Goal: Complete application form: Complete application form

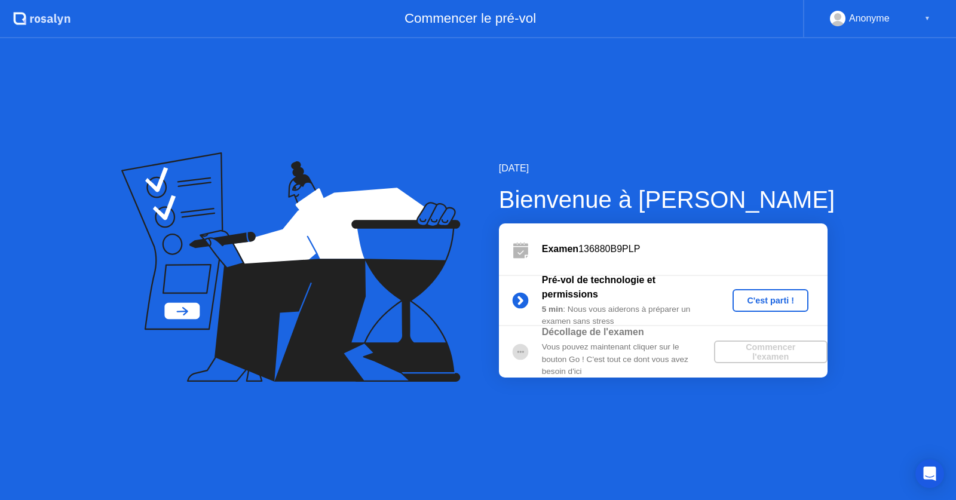
click at [768, 300] on div "C'est parti !" at bounding box center [770, 301] width 66 height 10
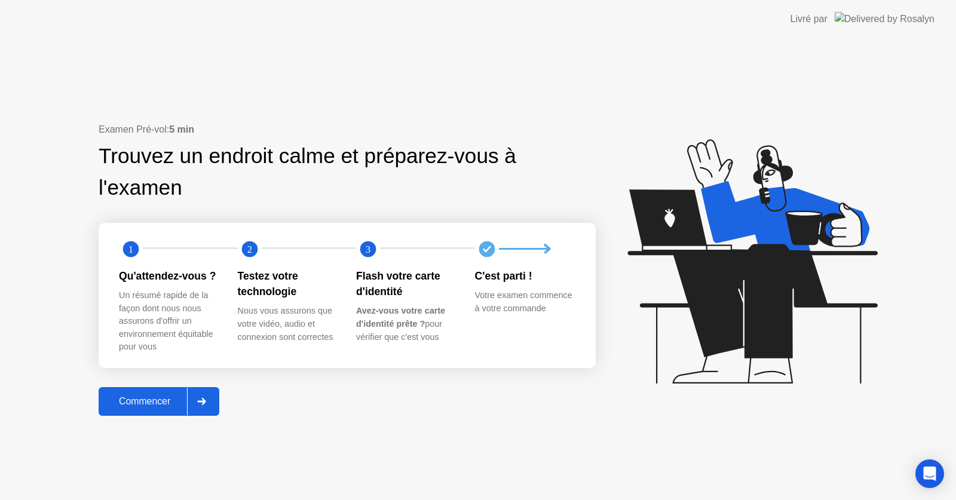
click at [141, 402] on div "Commencer" at bounding box center [144, 401] width 85 height 11
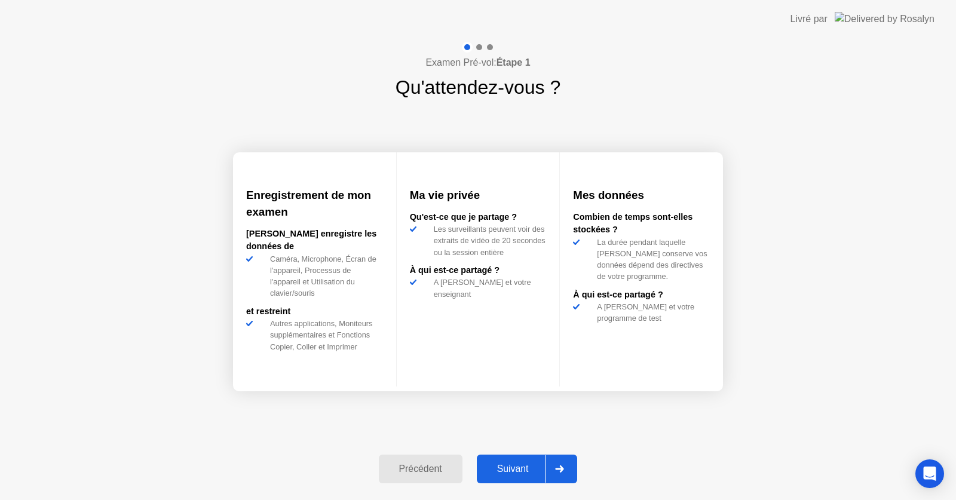
click at [503, 467] on div "Suivant" at bounding box center [512, 469] width 65 height 11
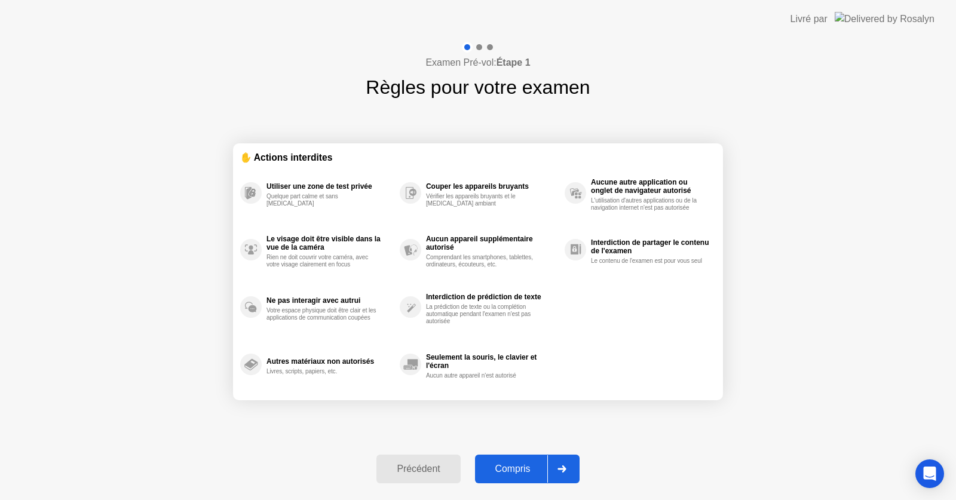
click at [509, 474] on div "Compris" at bounding box center [513, 469] width 69 height 11
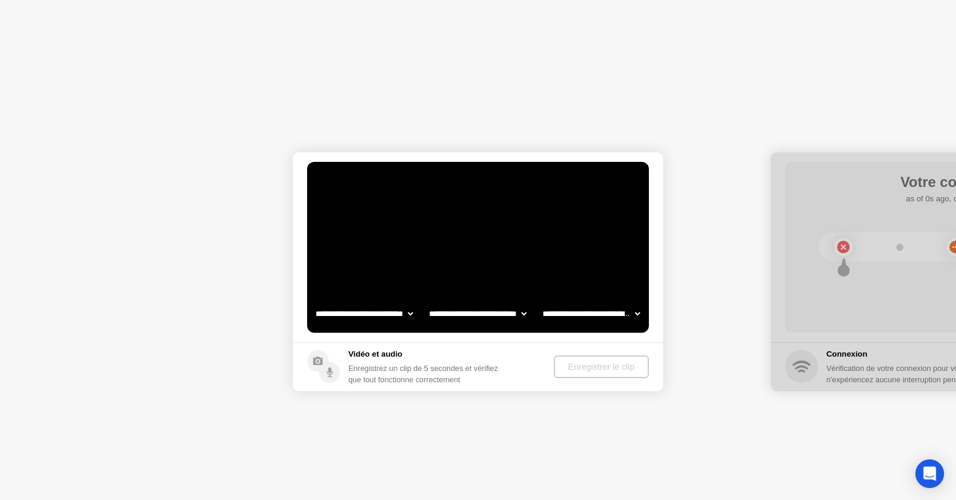
select select "**********"
select select "*******"
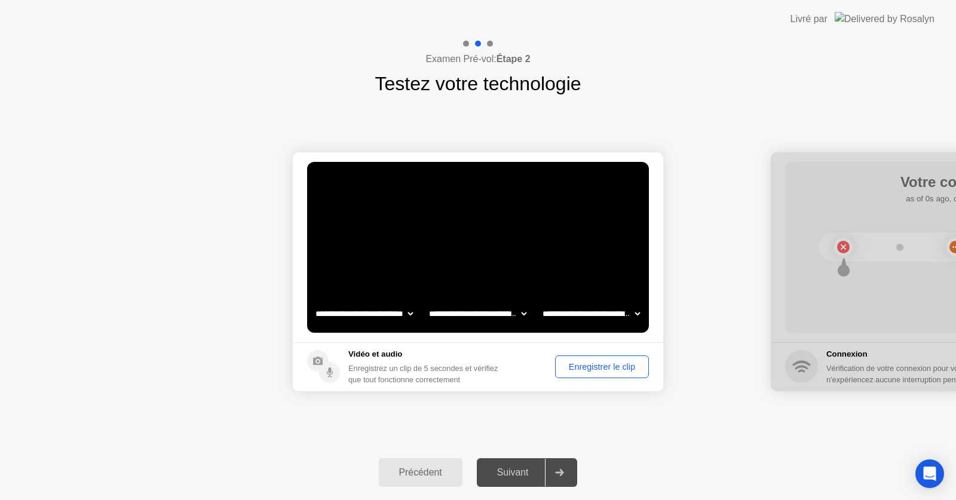
click at [575, 367] on div "Enregistrer le clip" at bounding box center [601, 367] width 85 height 10
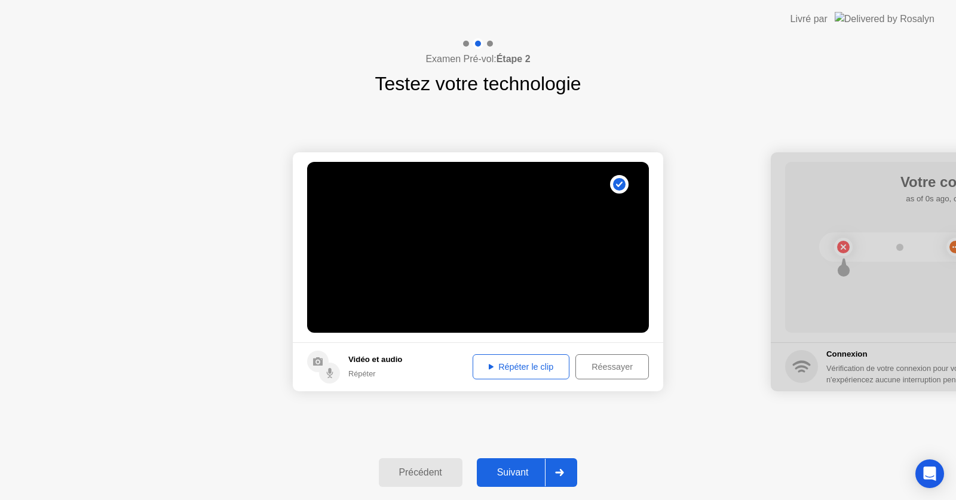
click at [538, 367] on div "Répéter le clip" at bounding box center [521, 367] width 88 height 10
click at [608, 367] on div "Réessayer" at bounding box center [612, 367] width 65 height 10
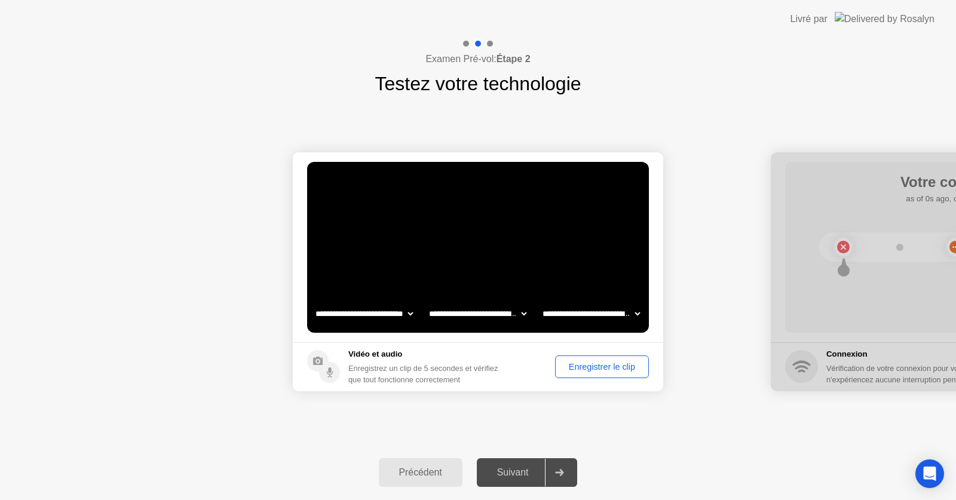
click at [608, 367] on div "Enregistrer le clip" at bounding box center [601, 367] width 85 height 10
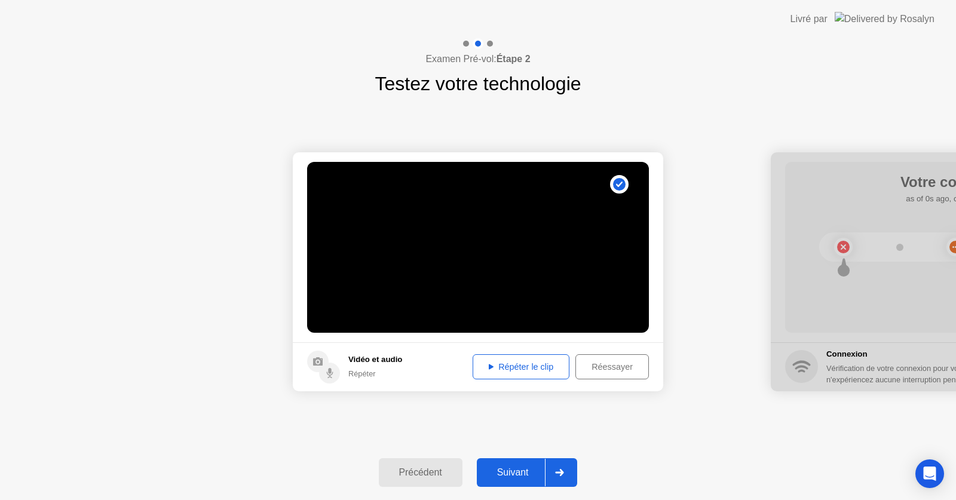
click at [532, 370] on div "Répéter le clip" at bounding box center [521, 367] width 88 height 10
click at [514, 478] on div "Suivant" at bounding box center [512, 472] width 65 height 11
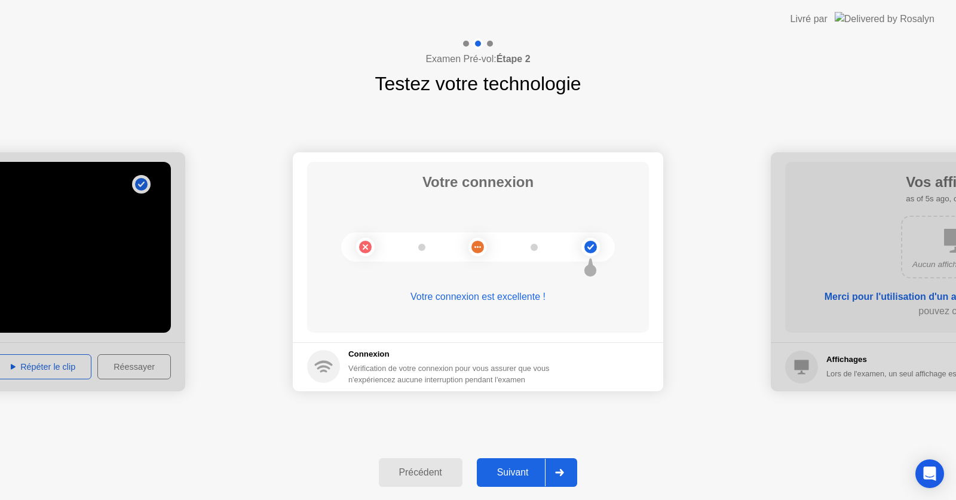
click at [514, 478] on div "Suivant" at bounding box center [512, 472] width 65 height 11
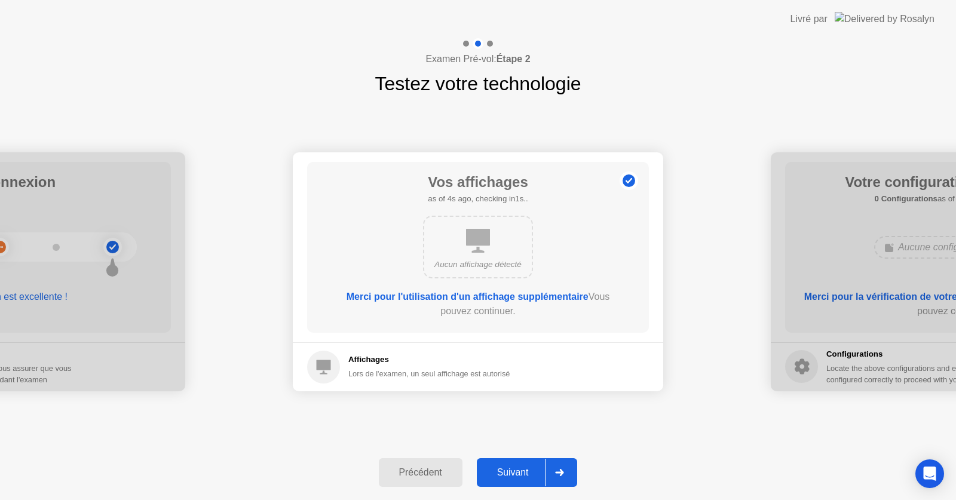
click at [513, 478] on div "Suivant" at bounding box center [512, 472] width 65 height 11
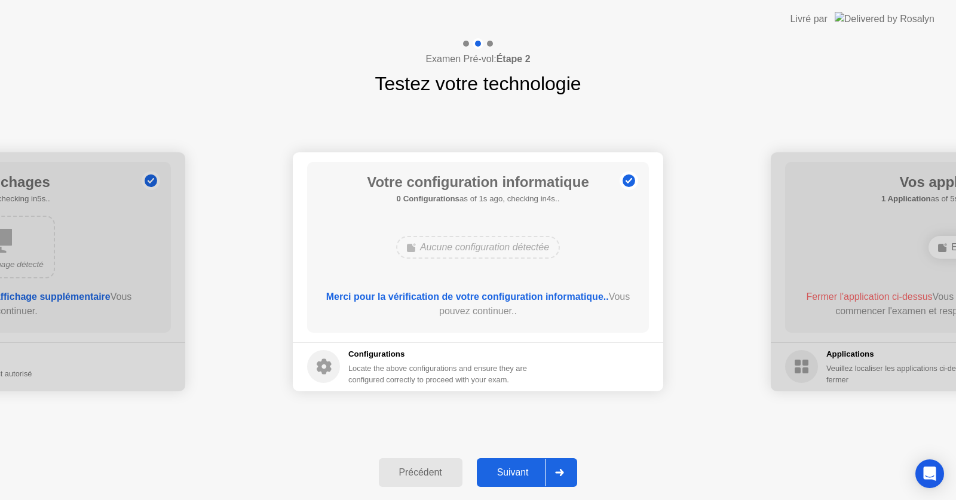
click at [519, 475] on div "Suivant" at bounding box center [512, 472] width 65 height 11
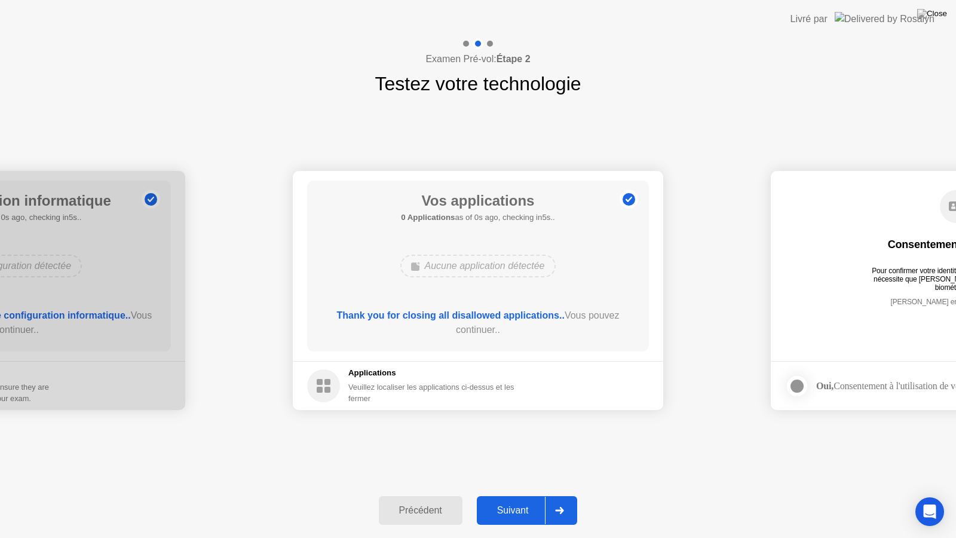
click at [454, 14] on header "Livré par" at bounding box center [478, 19] width 956 height 38
click at [521, 500] on div "Suivant" at bounding box center [512, 510] width 65 height 11
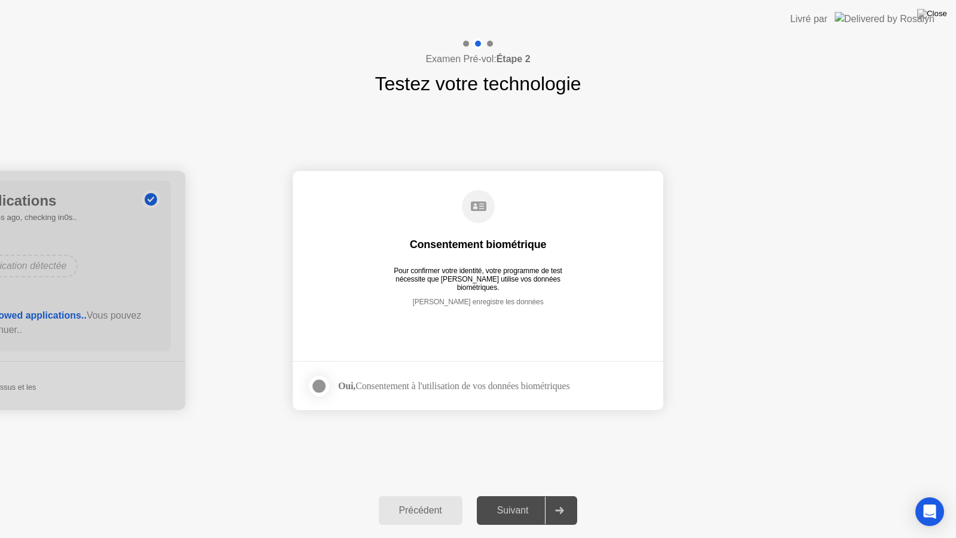
click at [324, 388] on div at bounding box center [319, 386] width 14 height 14
click at [514, 500] on div "Suivant" at bounding box center [512, 510] width 65 height 11
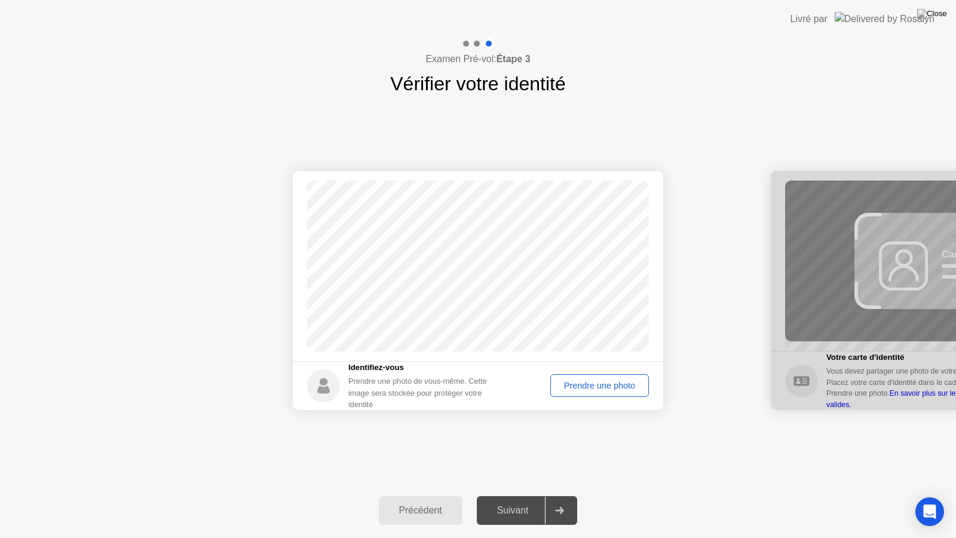
click at [587, 390] on div "Prendre une photo" at bounding box center [600, 386] width 90 height 10
click at [601, 388] on div "Réessayer" at bounding box center [614, 386] width 60 height 10
click at [601, 388] on div "Prendre une photo" at bounding box center [600, 386] width 90 height 10
click at [507, 500] on div "Suivant" at bounding box center [512, 510] width 65 height 11
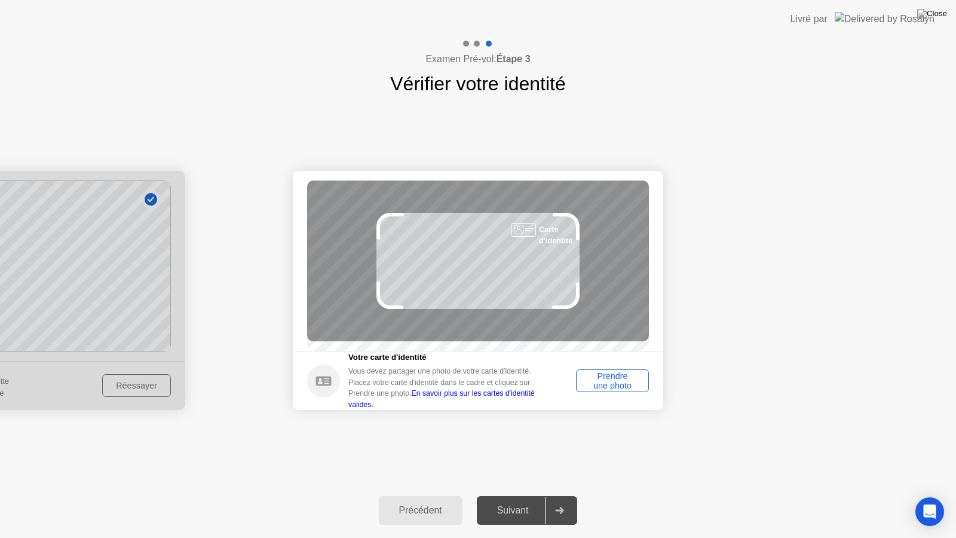
click at [602, 376] on div "Prendre une photo" at bounding box center [612, 380] width 65 height 19
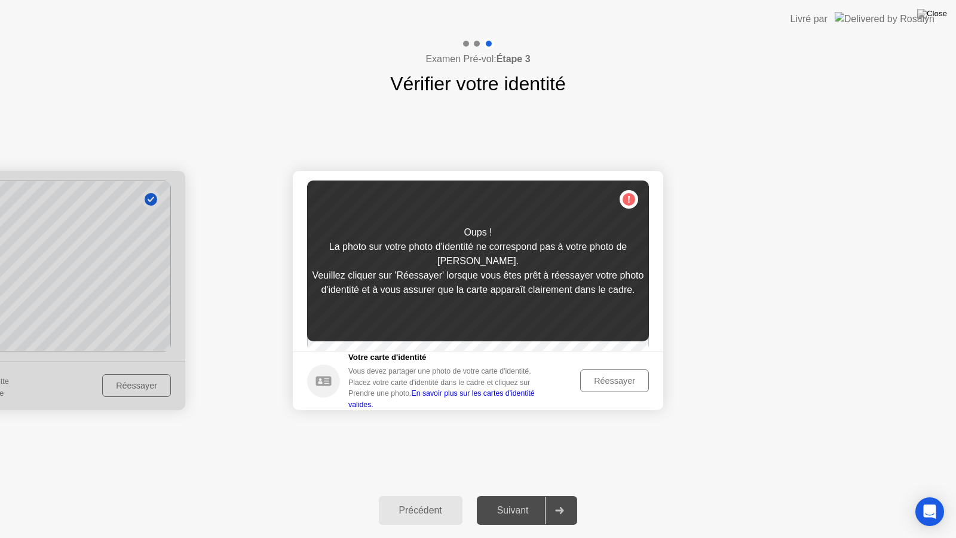
click at [602, 384] on div "Réessayer" at bounding box center [614, 381] width 60 height 10
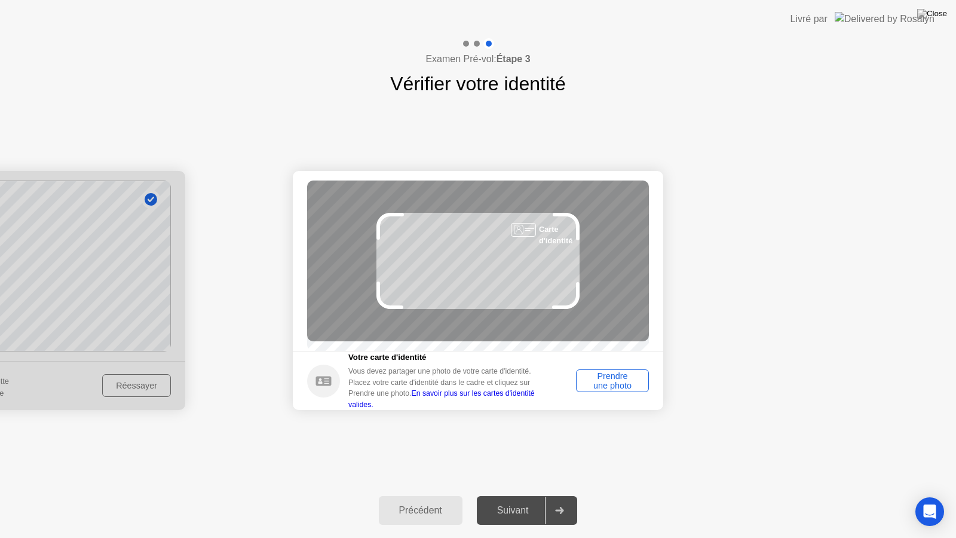
click at [611, 390] on div "Prendre une photo" at bounding box center [612, 380] width 65 height 19
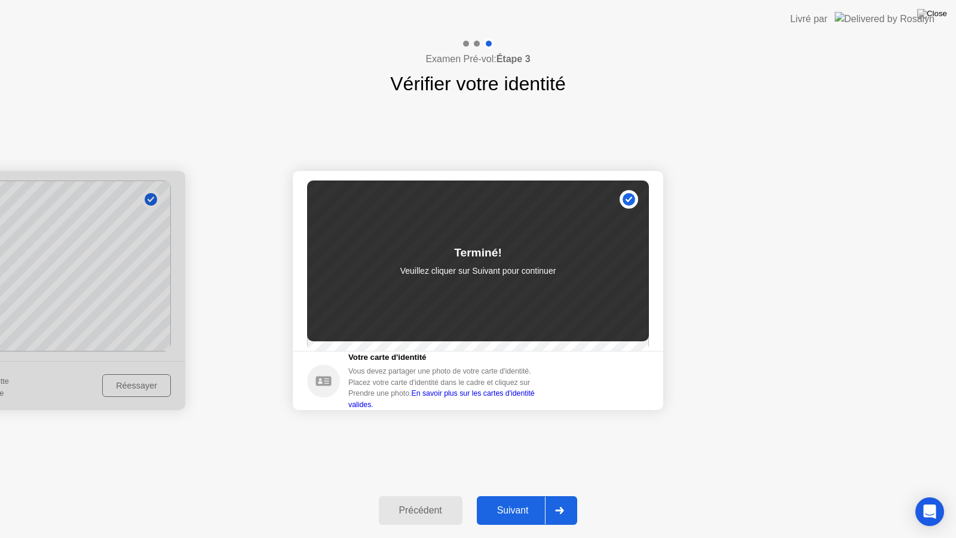
click at [512, 500] on div "Suivant" at bounding box center [512, 510] width 65 height 11
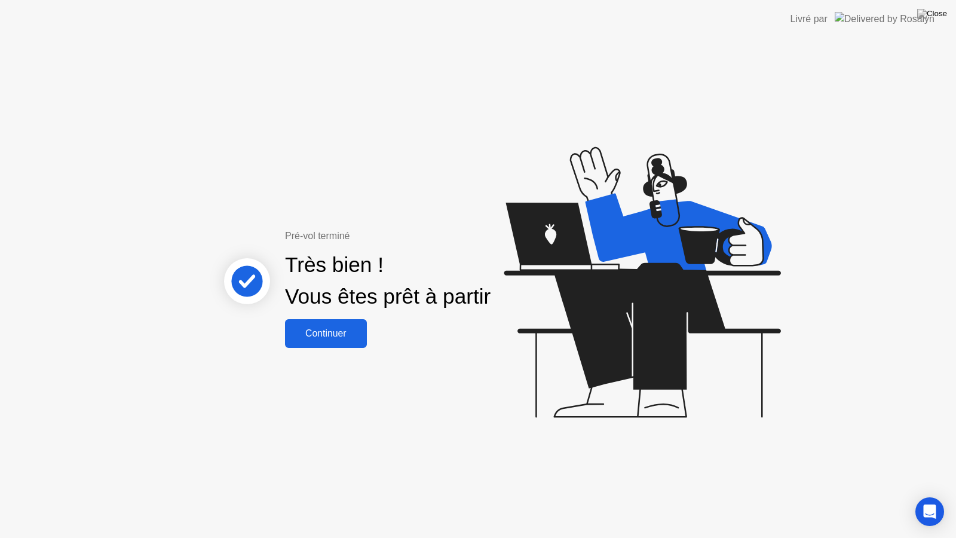
click at [340, 329] on div "Continuer" at bounding box center [326, 333] width 75 height 11
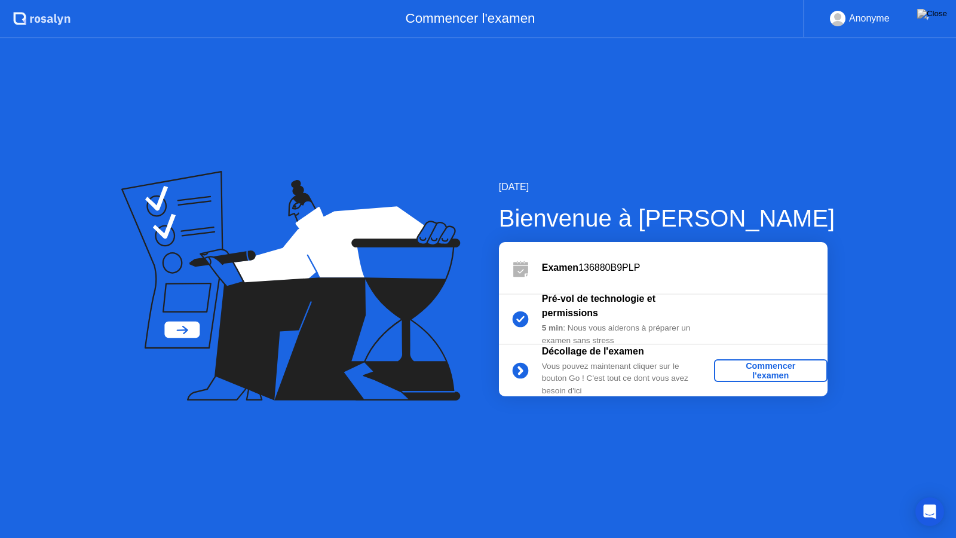
click at [771, 367] on div "Commencer l'examen" at bounding box center [771, 370] width 104 height 19
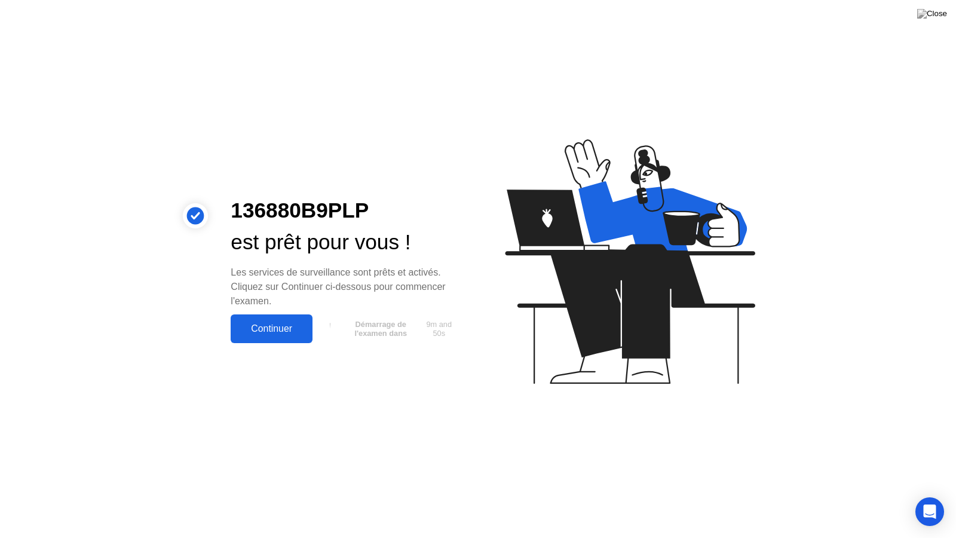
click at [285, 333] on div "Continuer" at bounding box center [271, 328] width 75 height 11
